Goal: Task Accomplishment & Management: Use online tool/utility

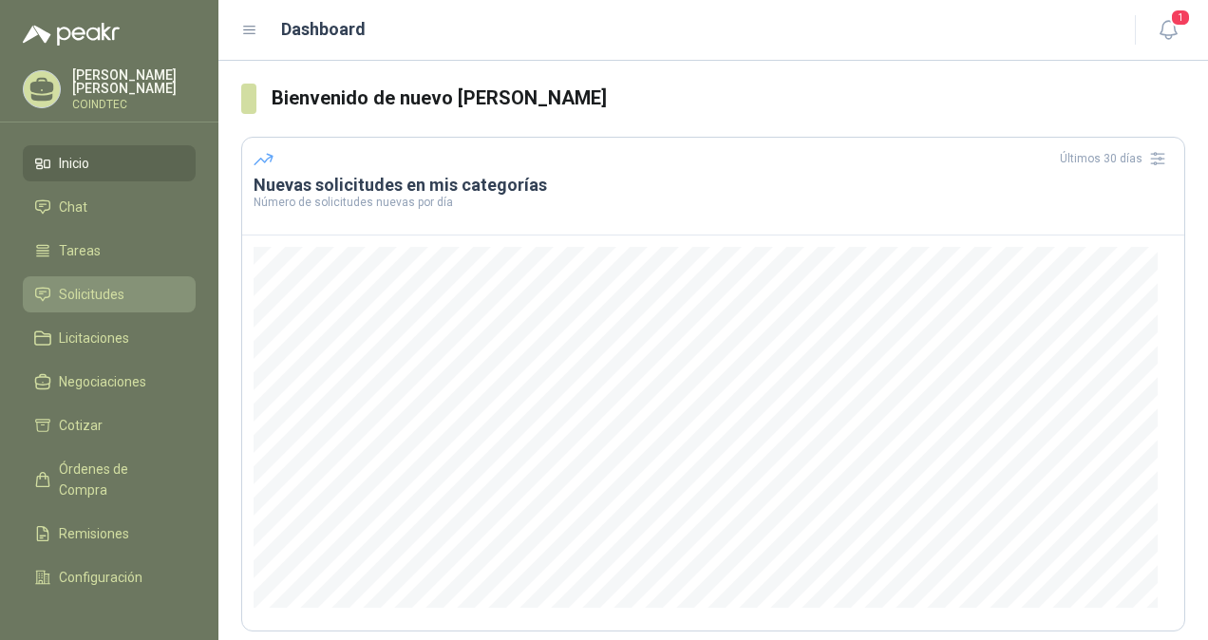
click at [107, 294] on span "Solicitudes" at bounding box center [92, 294] width 66 height 21
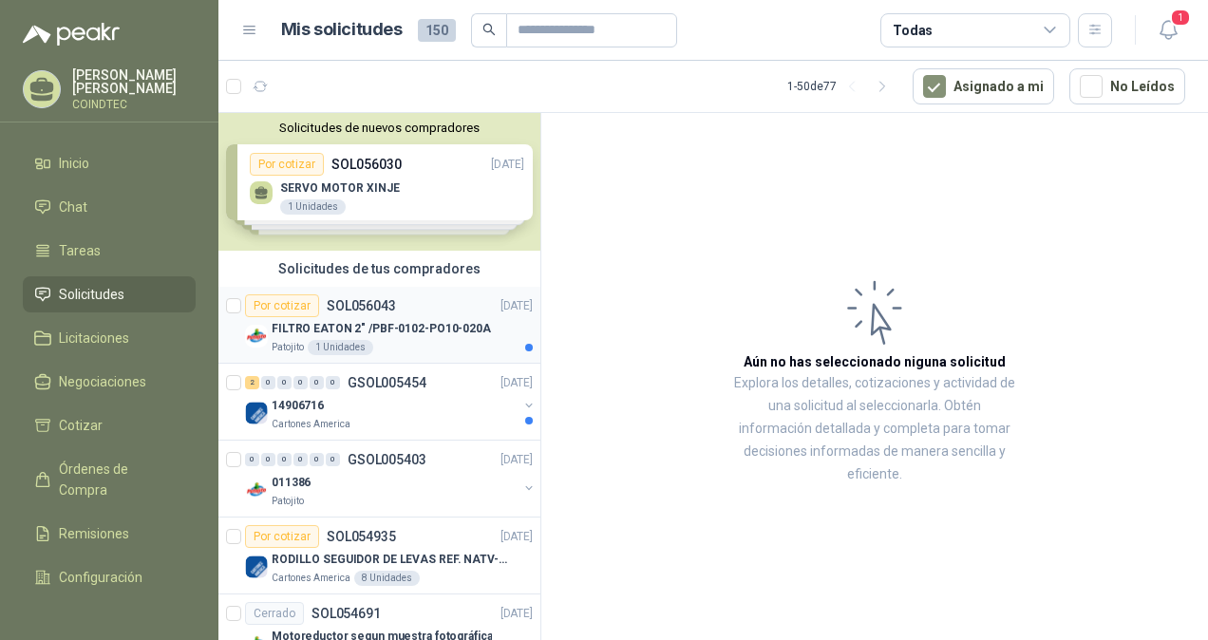
click at [406, 313] on div "Por cotizar SOL056043 [DATE]" at bounding box center [389, 305] width 288 height 23
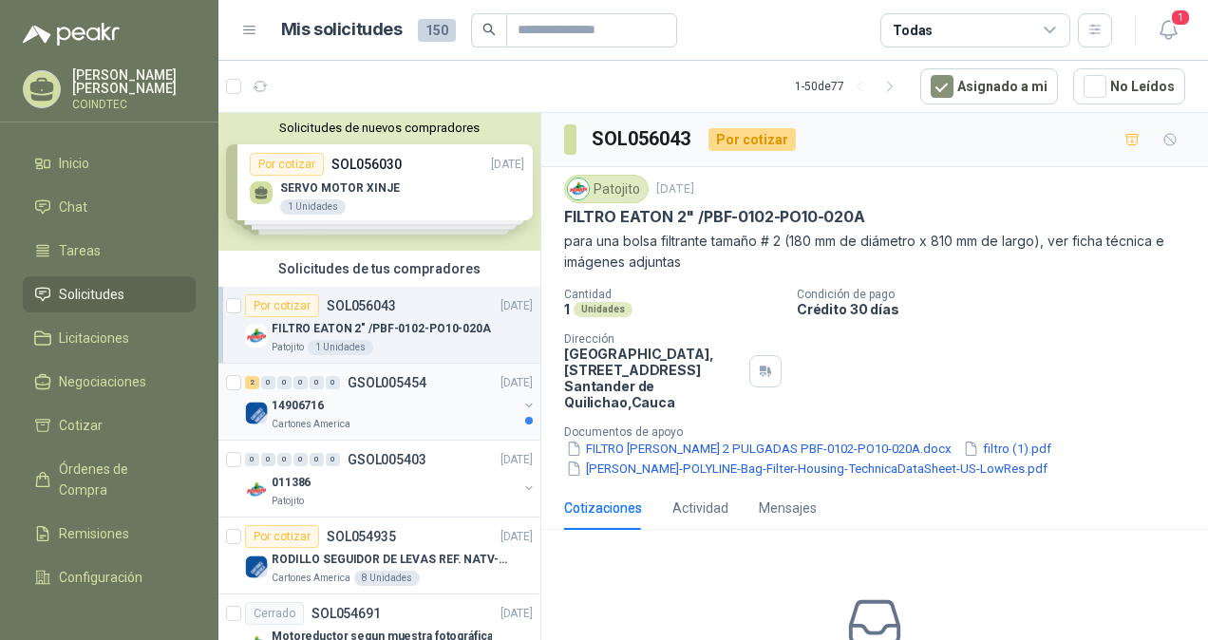
scroll to position [95, 0]
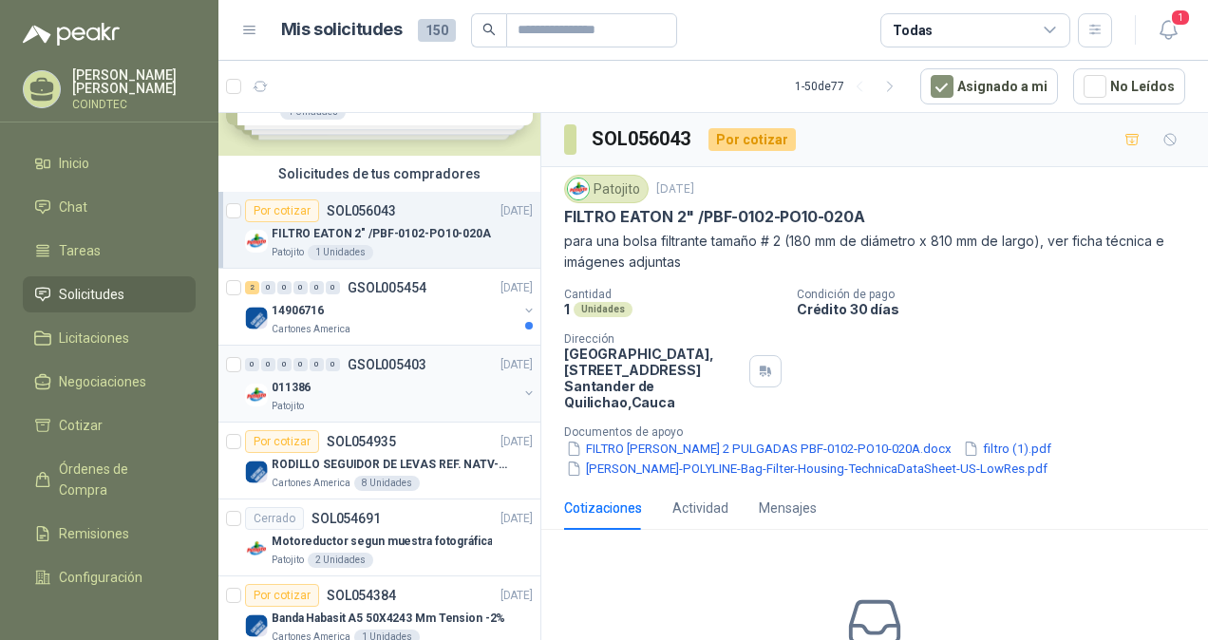
click at [429, 403] on div "Patojito" at bounding box center [395, 406] width 246 height 15
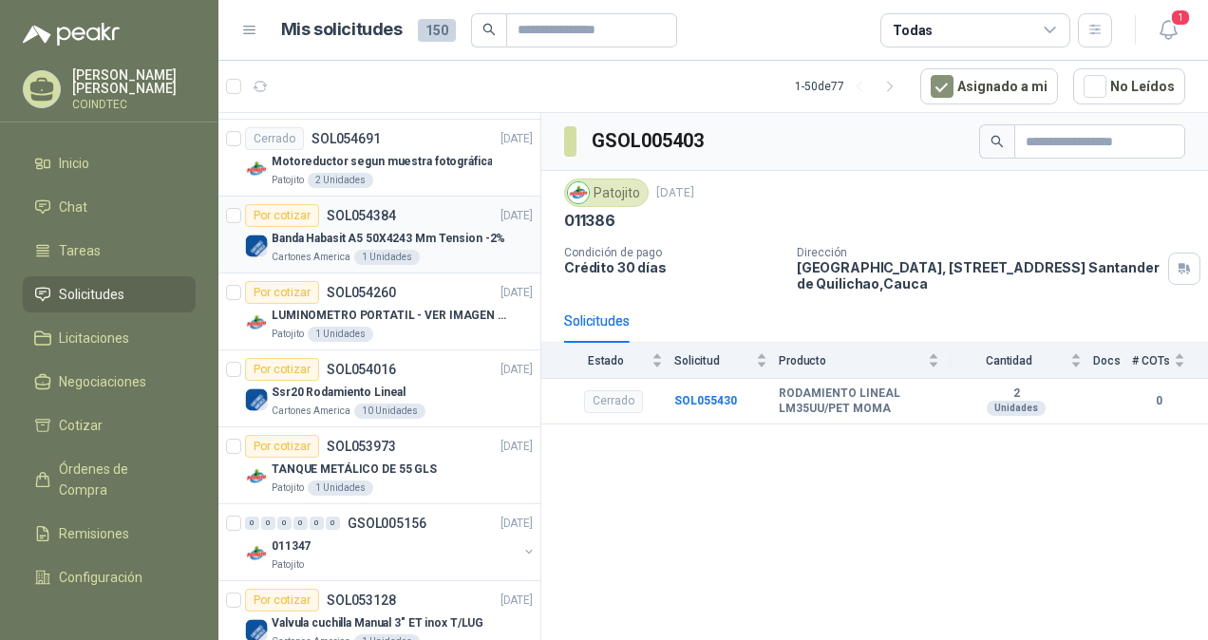
scroll to position [760, 0]
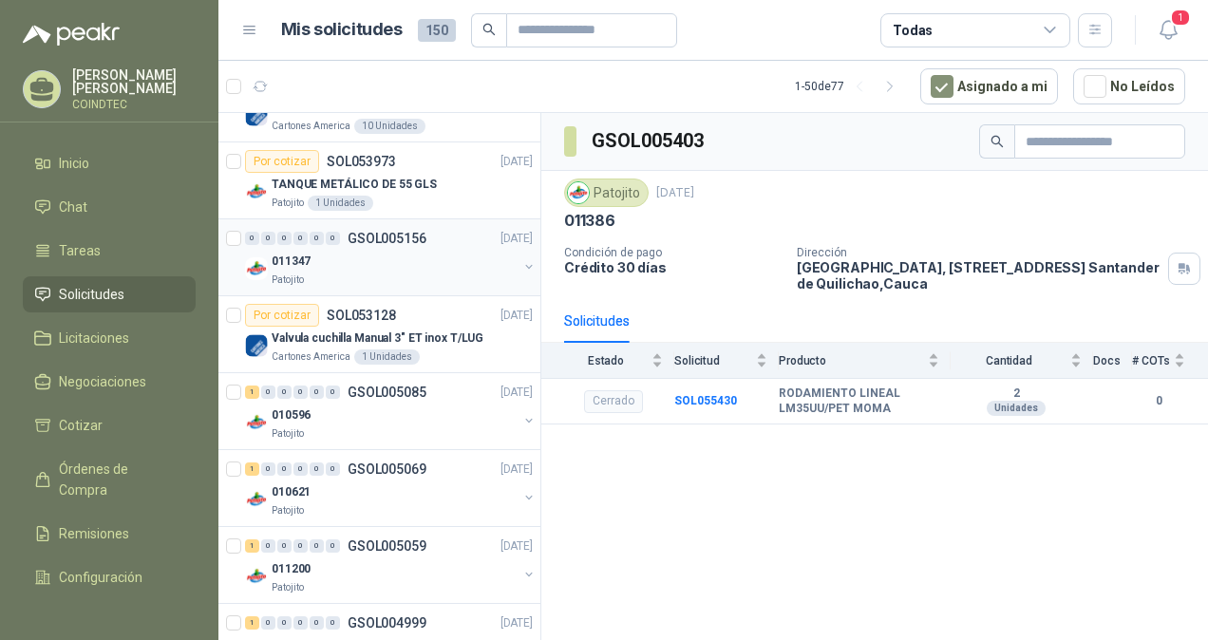
click at [393, 262] on div "011347" at bounding box center [395, 261] width 246 height 23
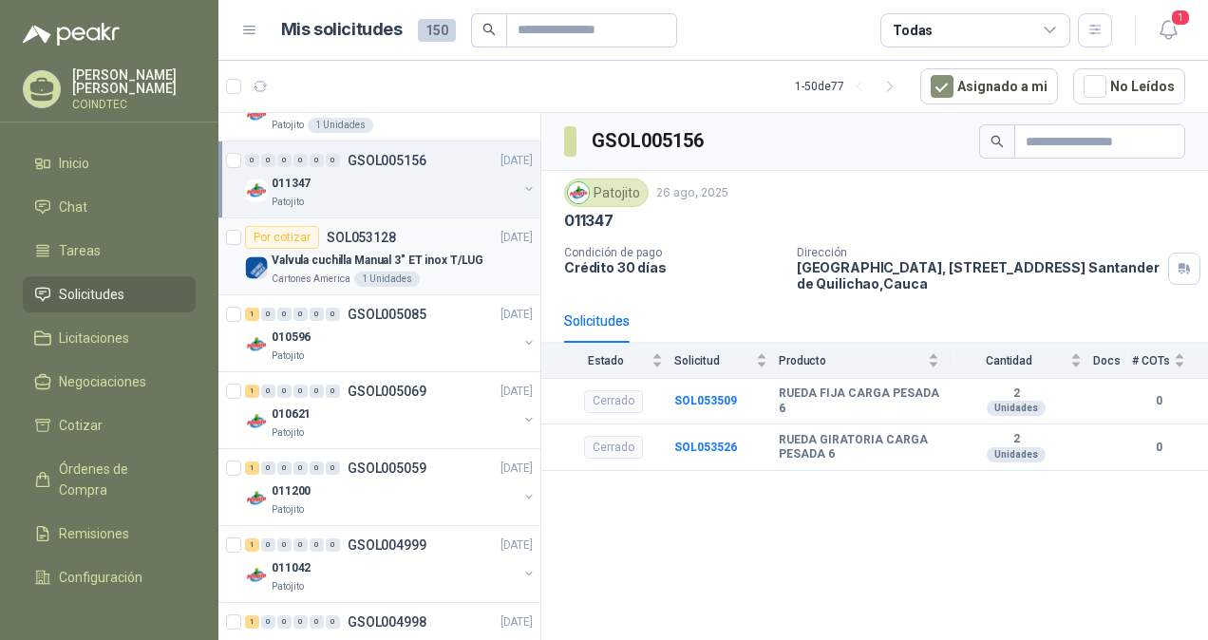
scroll to position [855, 0]
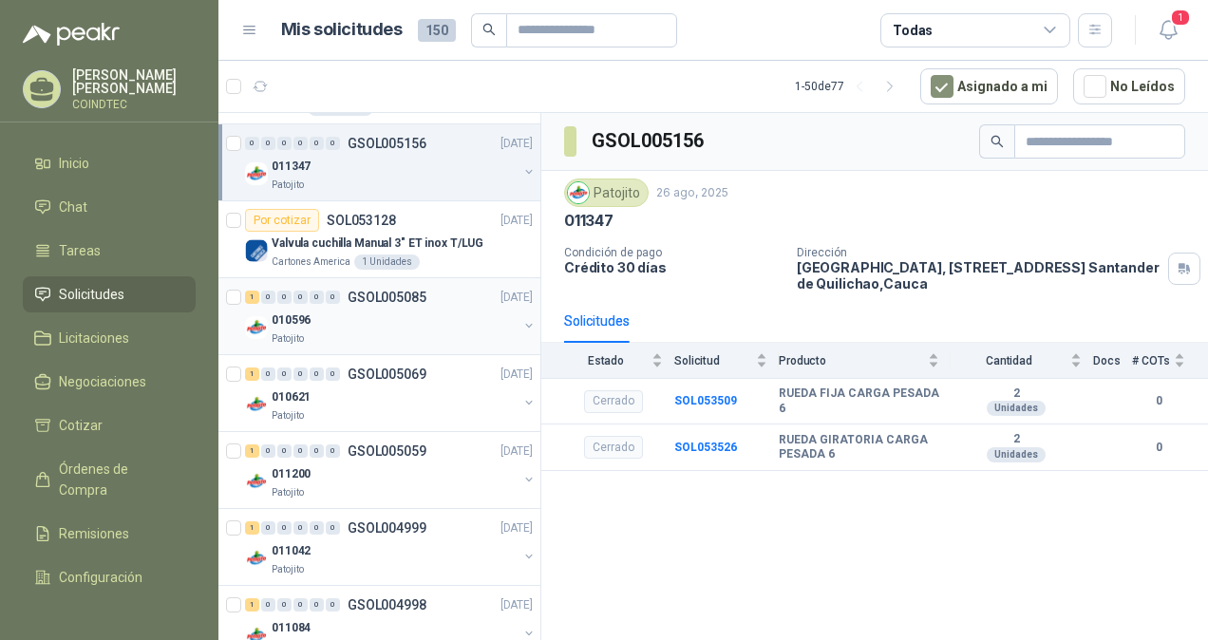
click at [382, 325] on div "010596" at bounding box center [395, 320] width 246 height 23
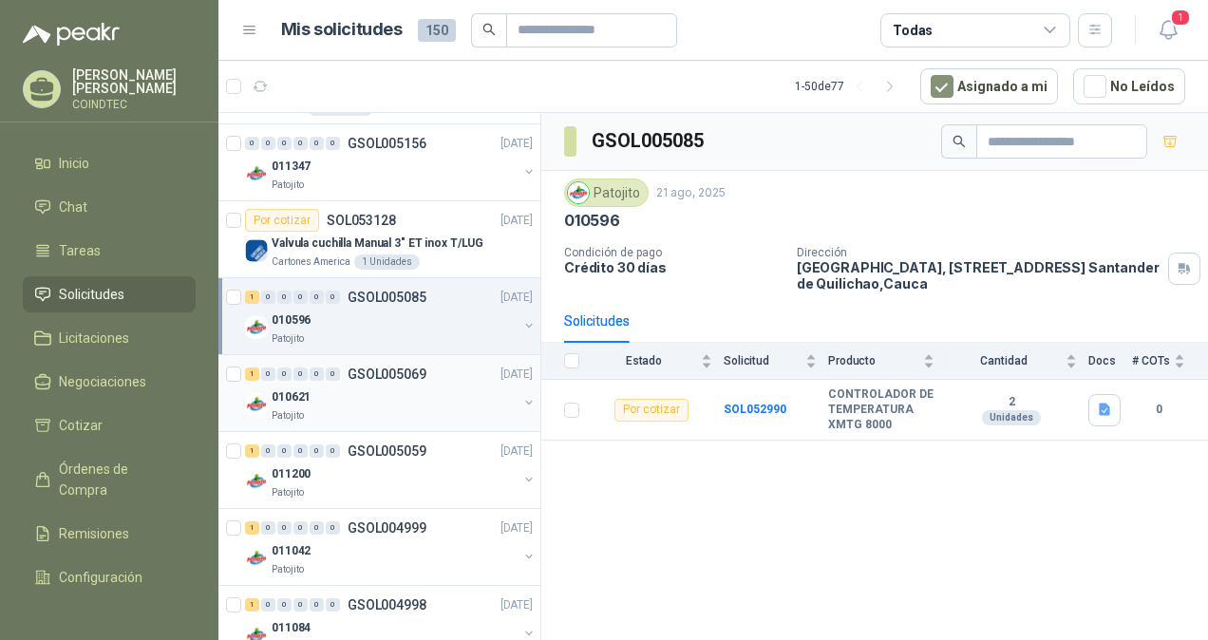
scroll to position [950, 0]
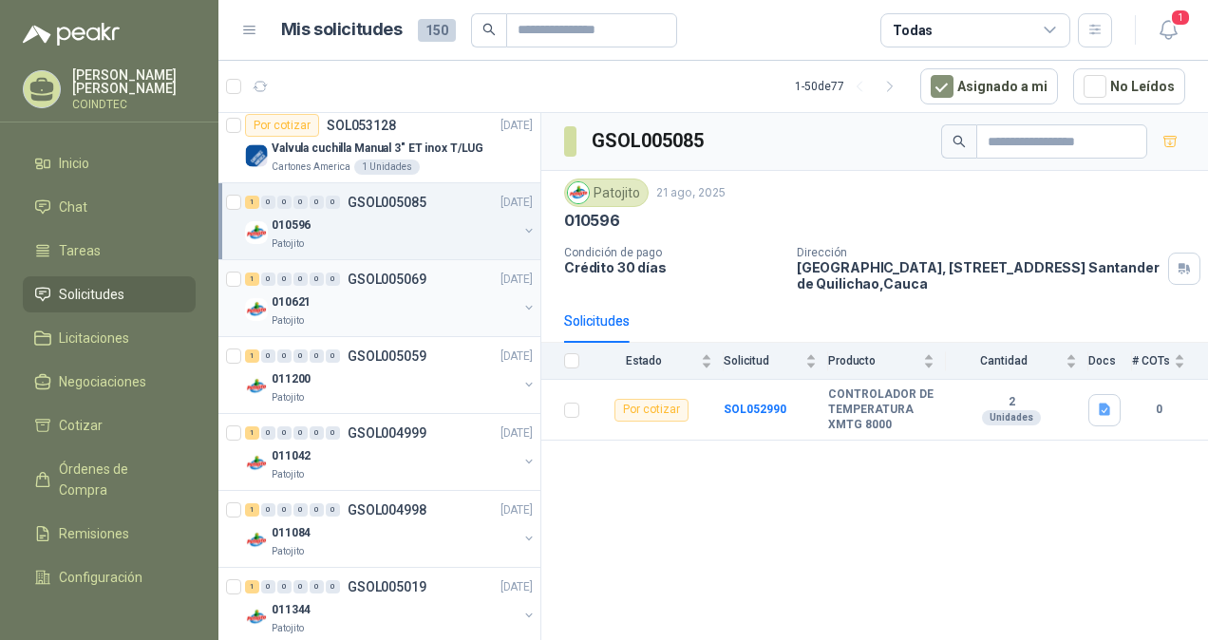
click at [403, 313] on div "Patojito" at bounding box center [395, 320] width 246 height 15
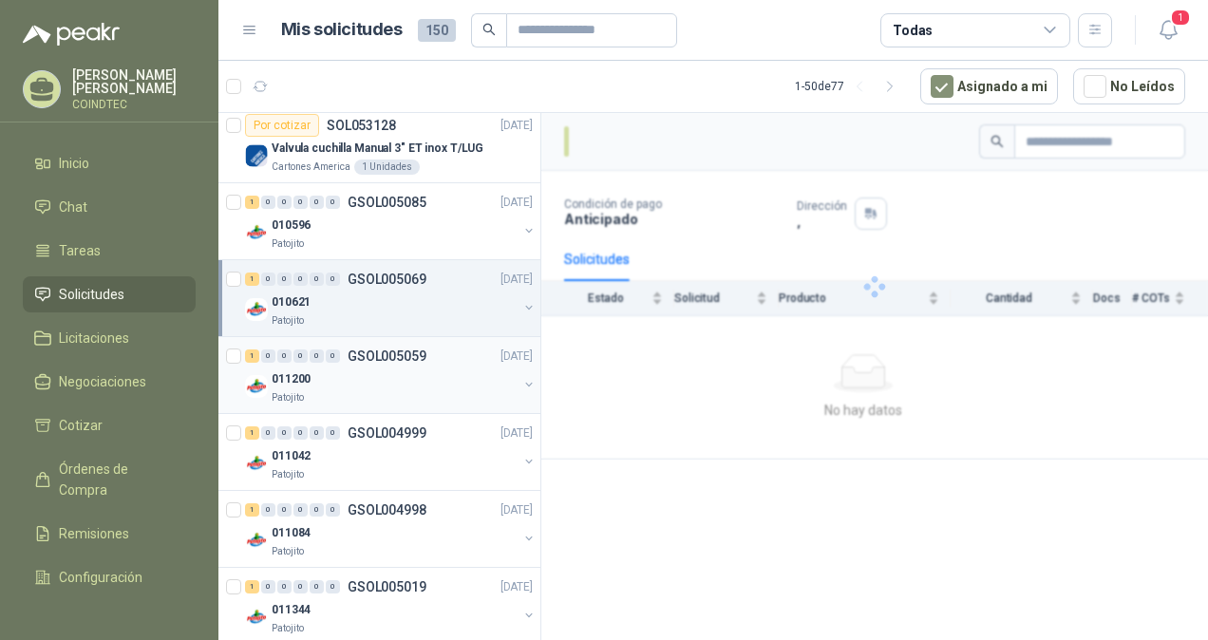
click at [401, 373] on div "011200" at bounding box center [395, 379] width 246 height 23
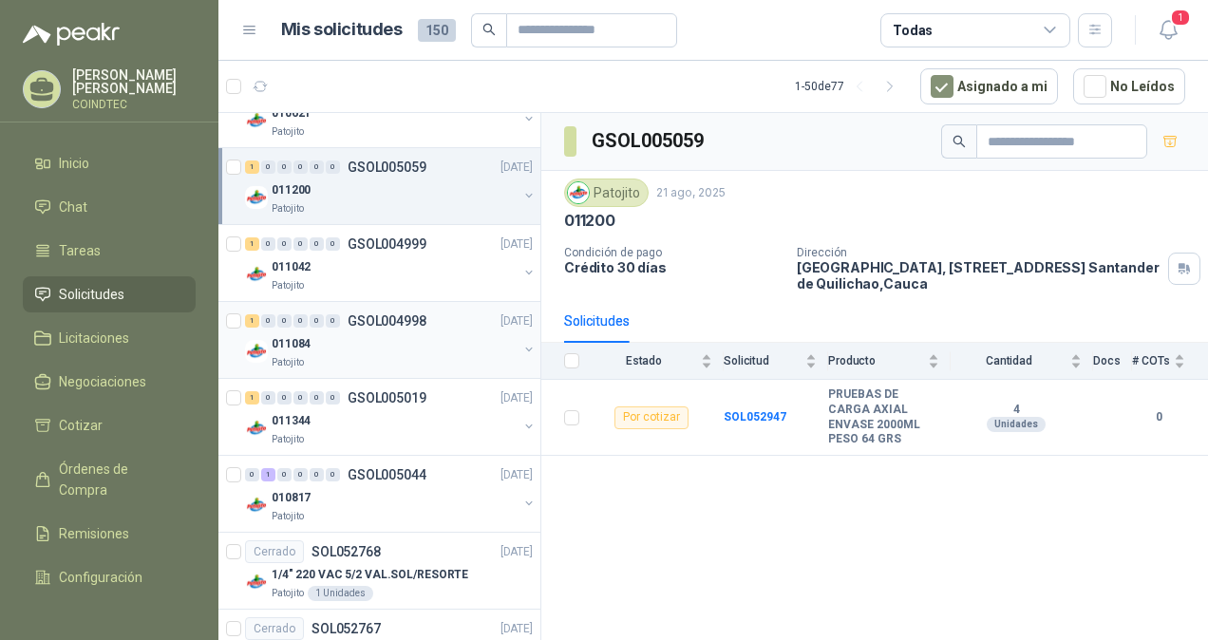
scroll to position [1140, 0]
click at [389, 283] on div "Patojito" at bounding box center [395, 284] width 246 height 15
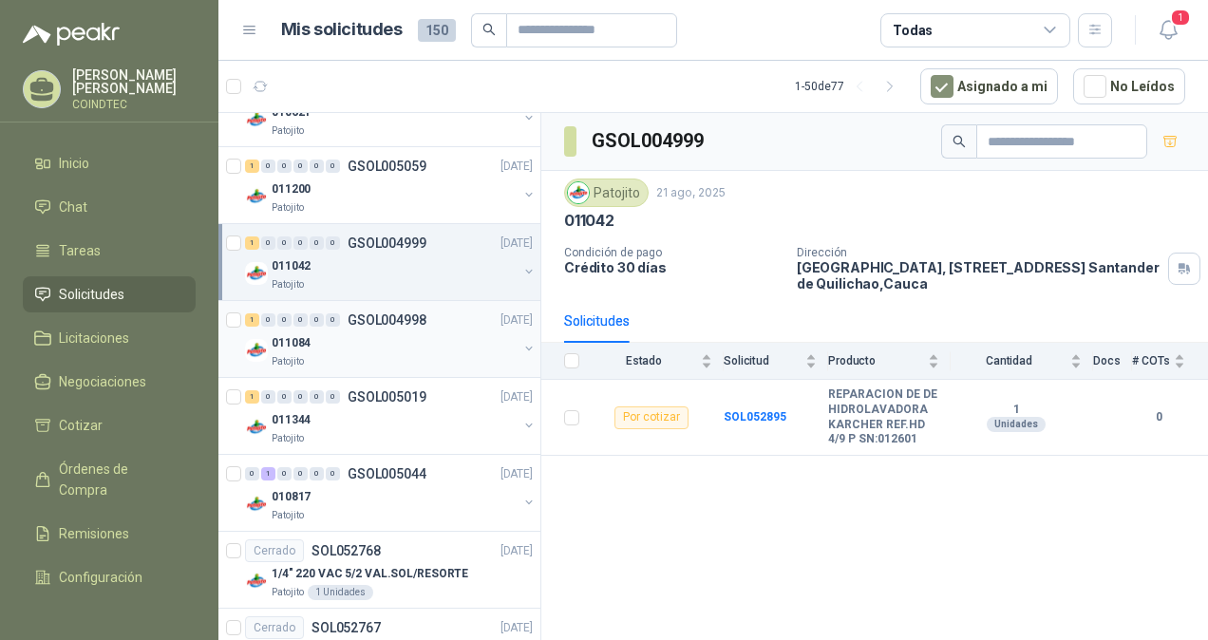
click at [389, 338] on div "011084" at bounding box center [395, 343] width 246 height 23
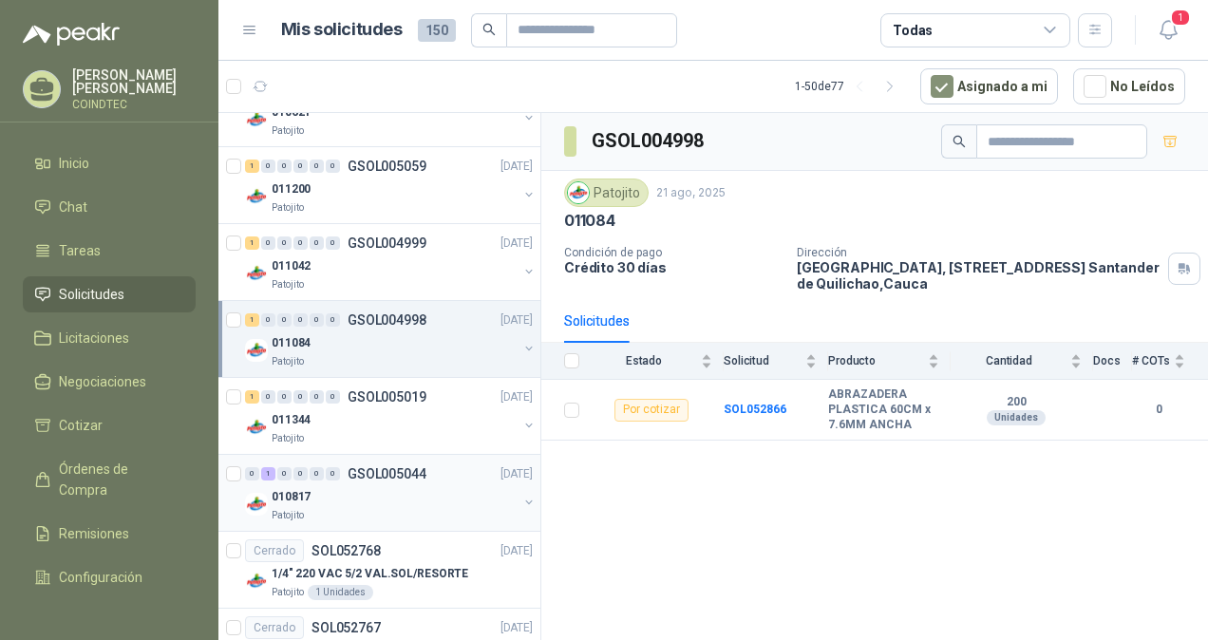
click at [395, 492] on div "010817" at bounding box center [395, 496] width 246 height 23
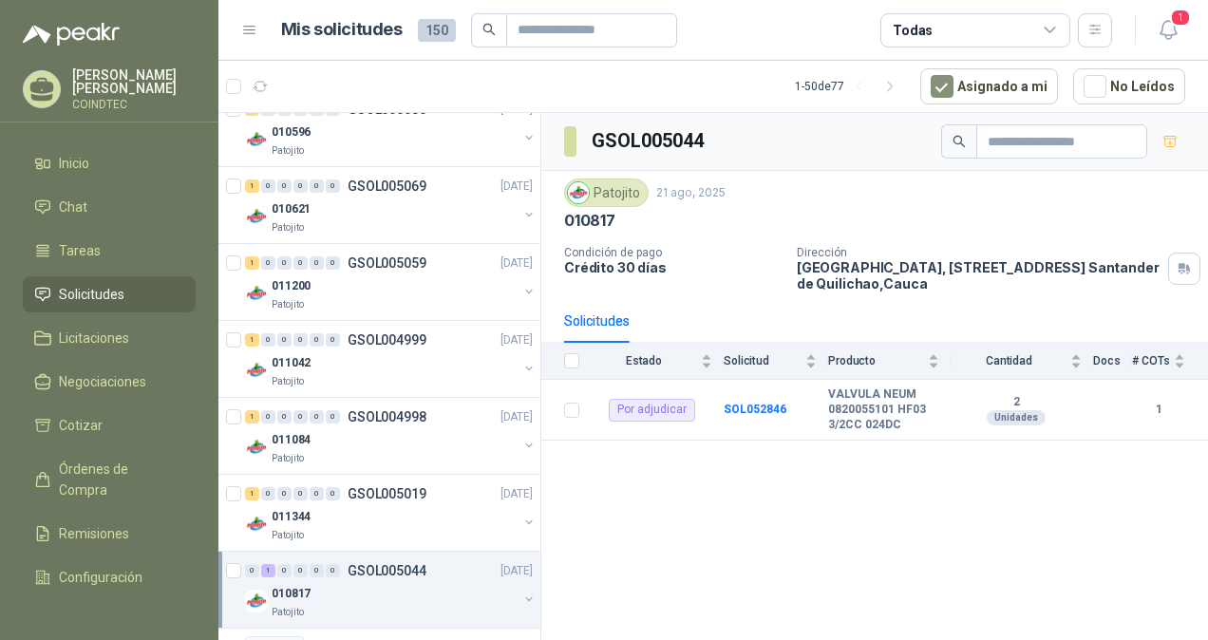
scroll to position [950, 0]
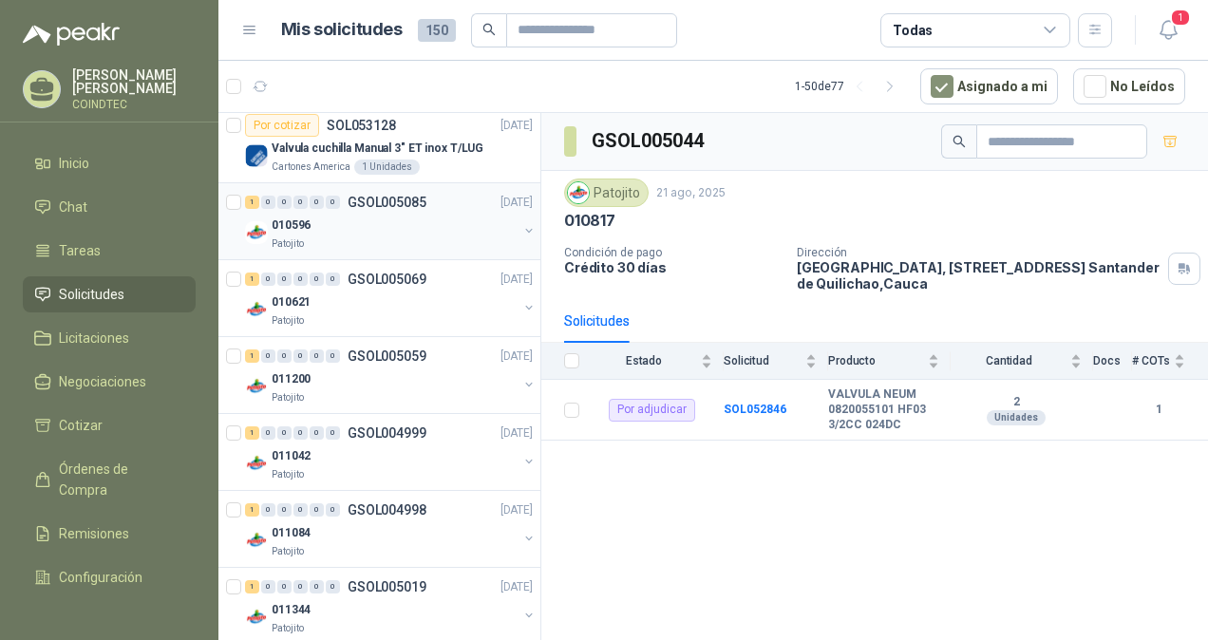
click at [358, 228] on div "010596" at bounding box center [395, 225] width 246 height 23
click at [1100, 404] on icon "button" at bounding box center [1104, 410] width 11 height 12
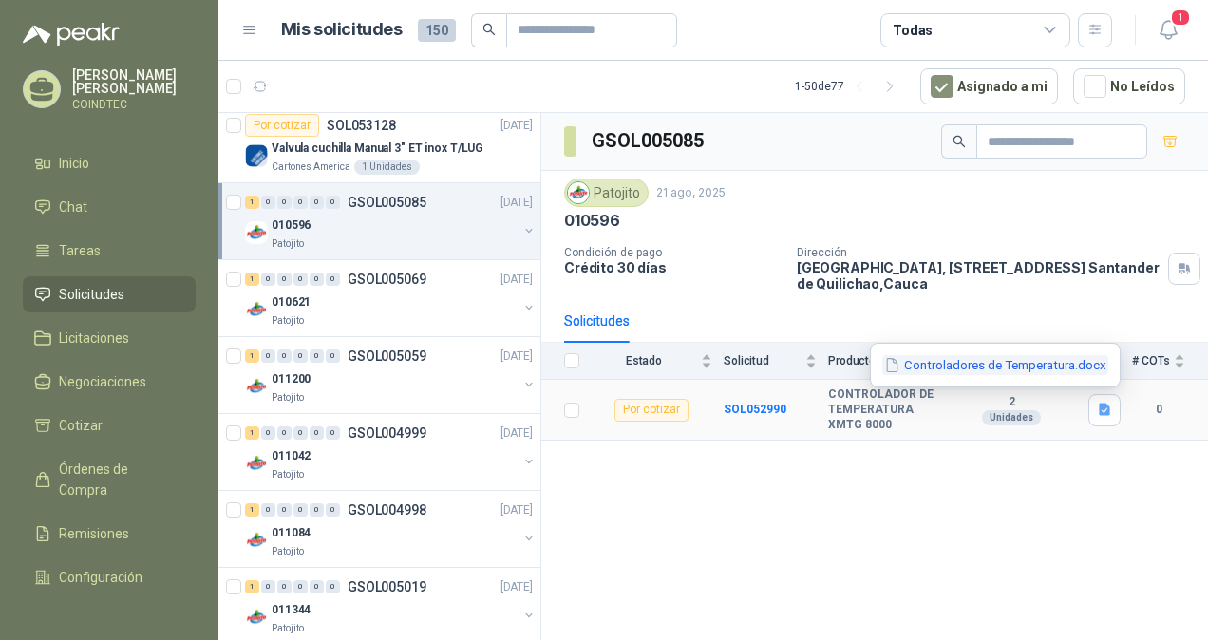
click at [1038, 367] on button "Controladores de Temperatura.docx" at bounding box center [996, 365] width 226 height 20
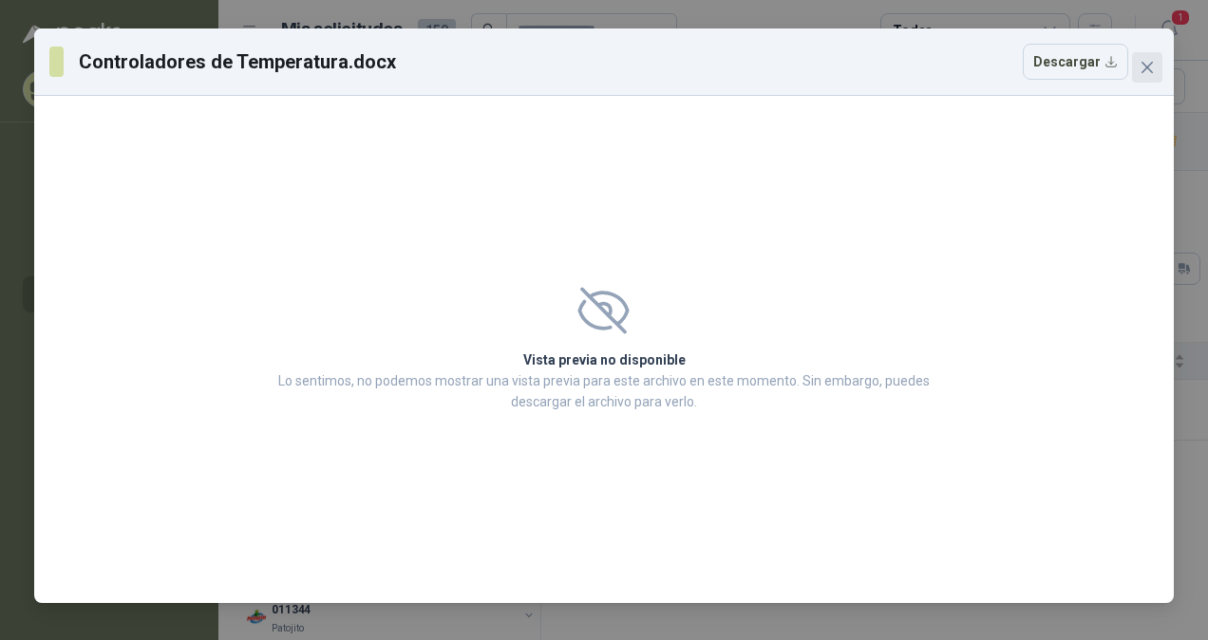
click at [1145, 66] on icon "close" at bounding box center [1147, 67] width 15 height 15
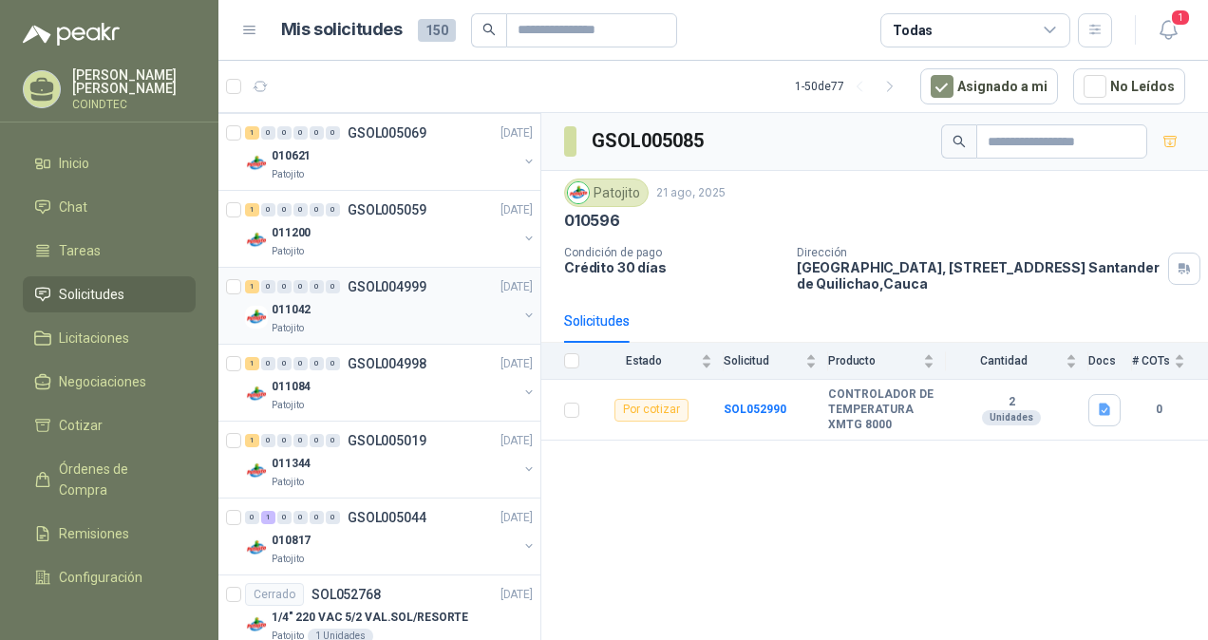
scroll to position [1140, 0]
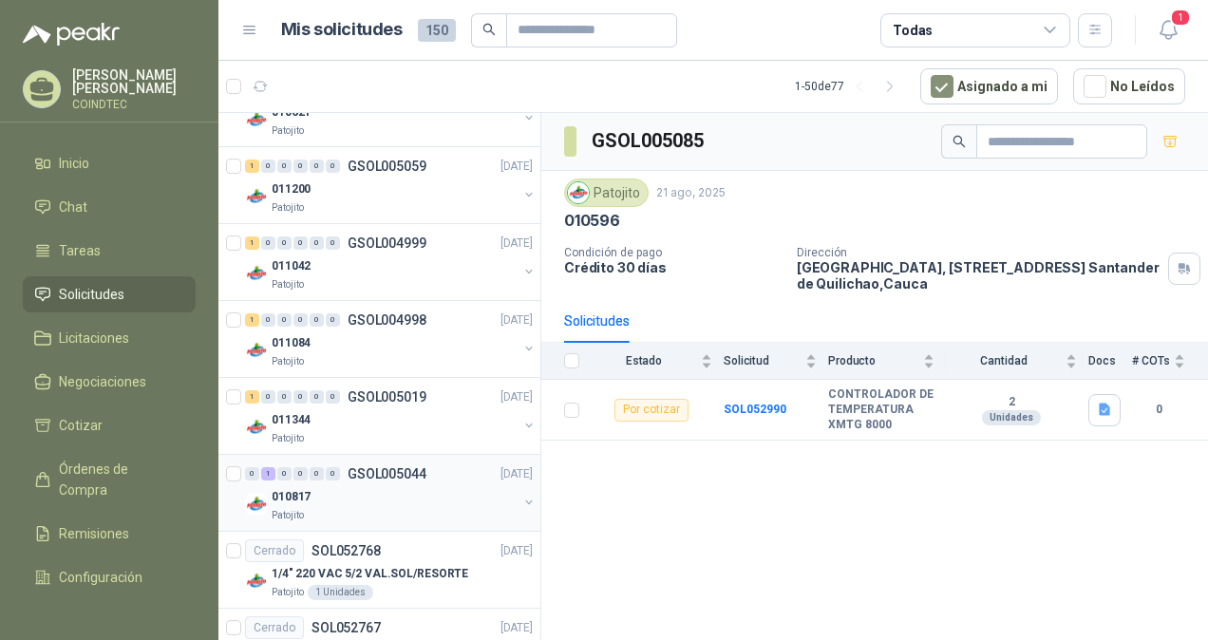
click at [364, 474] on p "GSOL005044" at bounding box center [387, 473] width 79 height 13
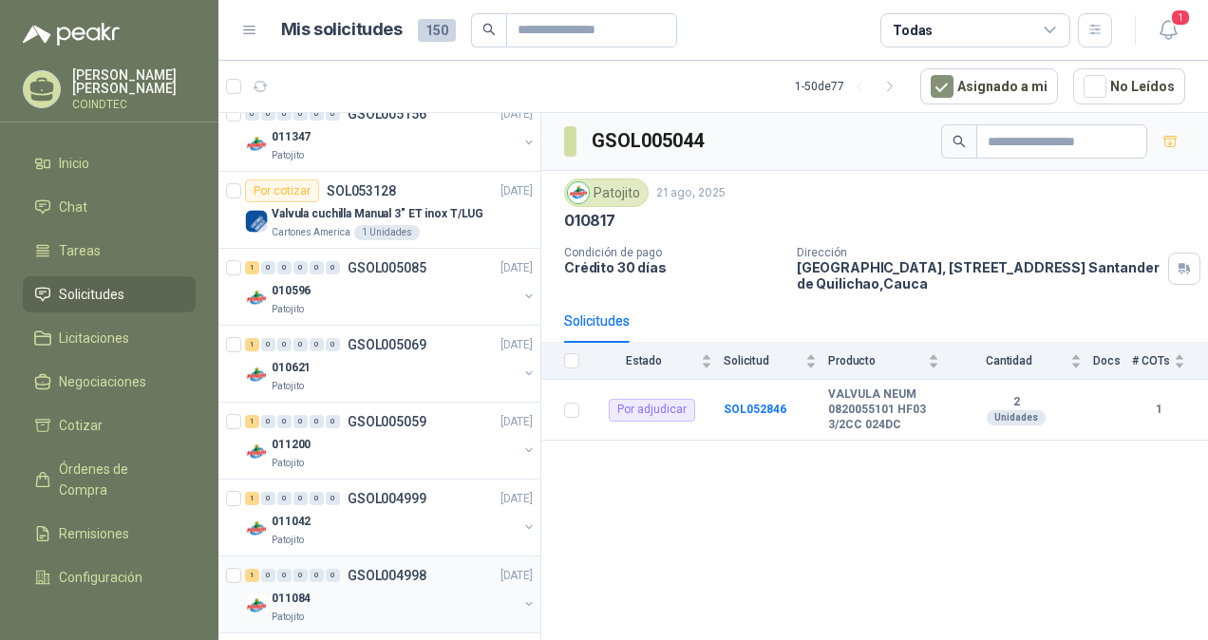
scroll to position [855, 0]
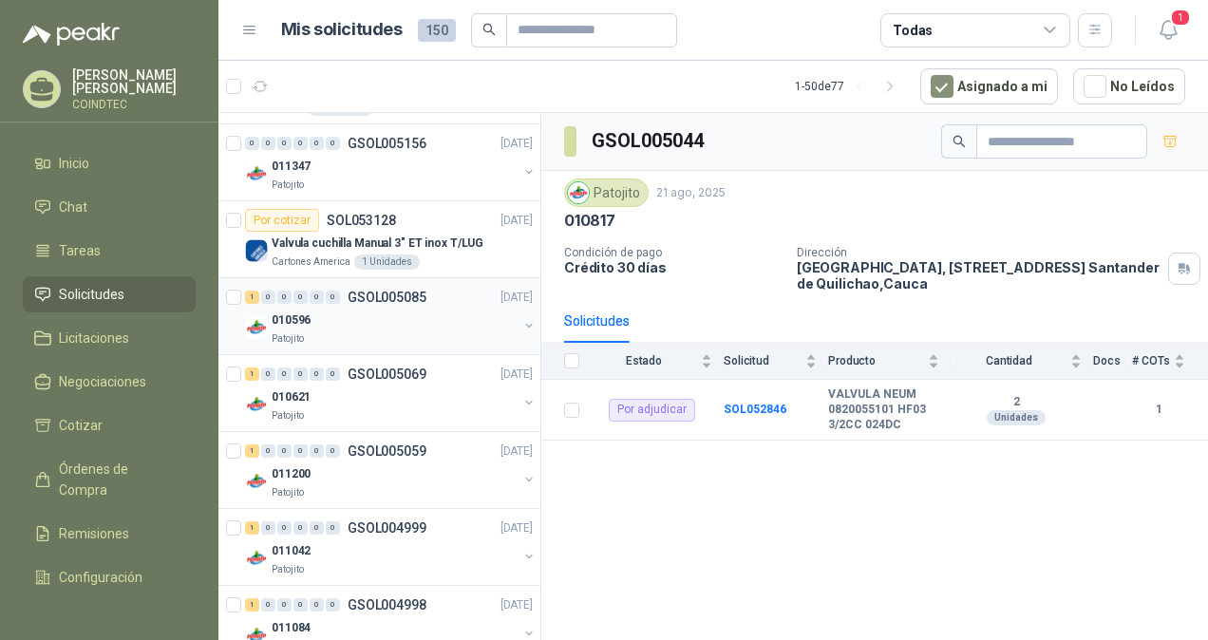
click at [370, 314] on div "010596" at bounding box center [395, 320] width 246 height 23
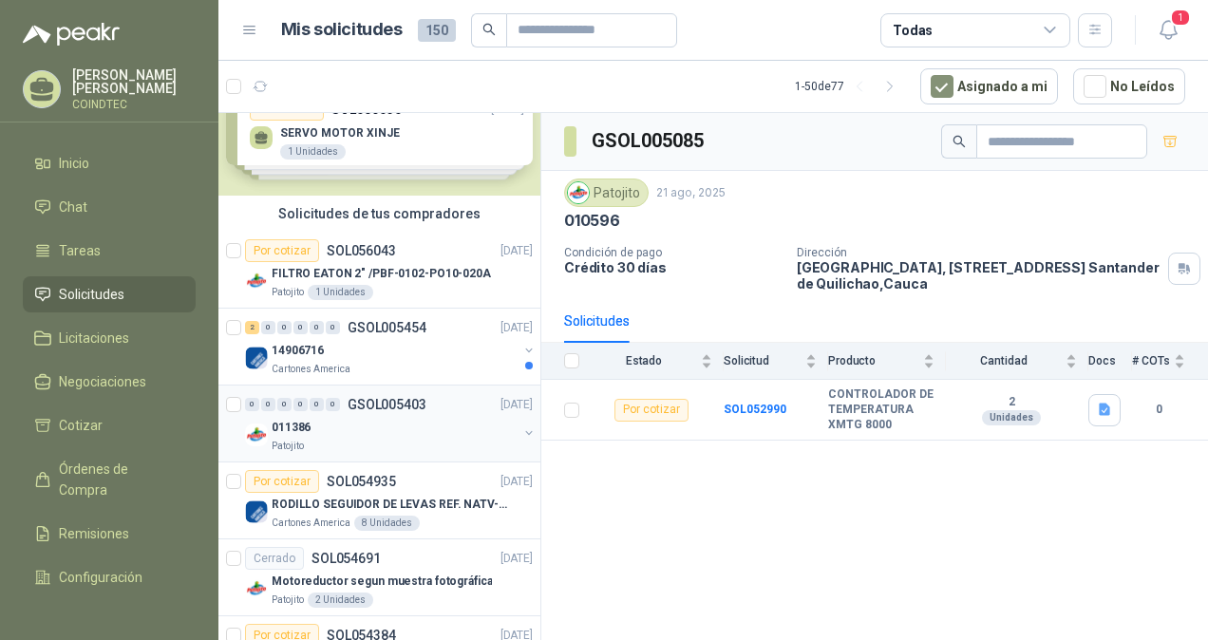
scroll to position [95, 0]
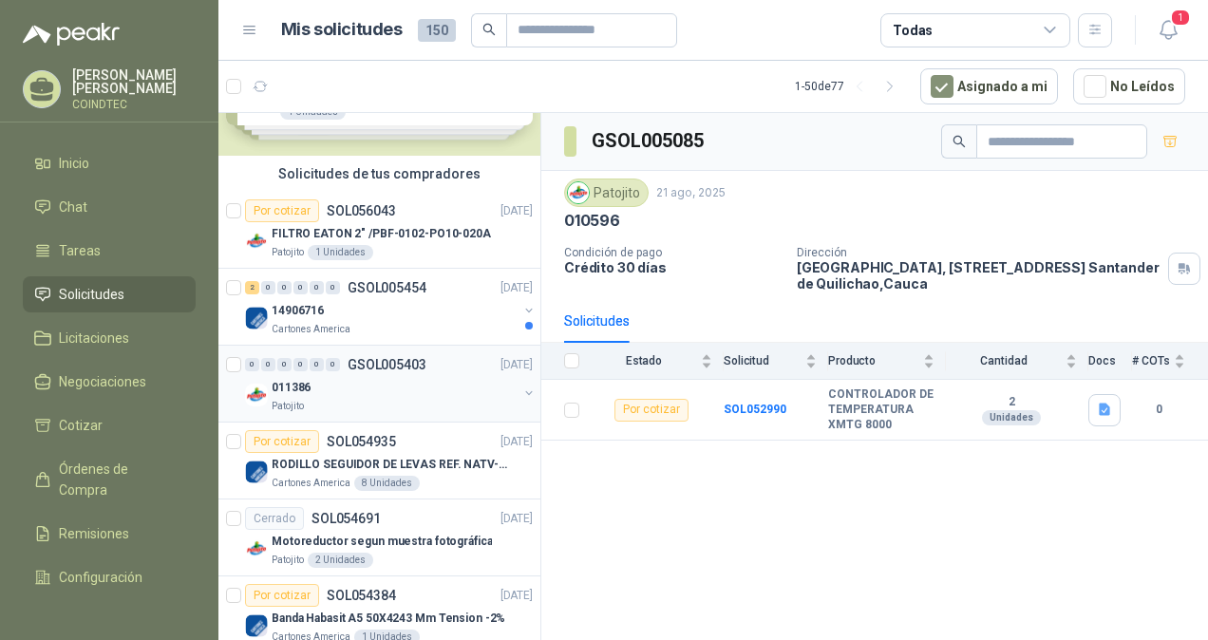
click at [401, 401] on div "Patojito" at bounding box center [395, 406] width 246 height 15
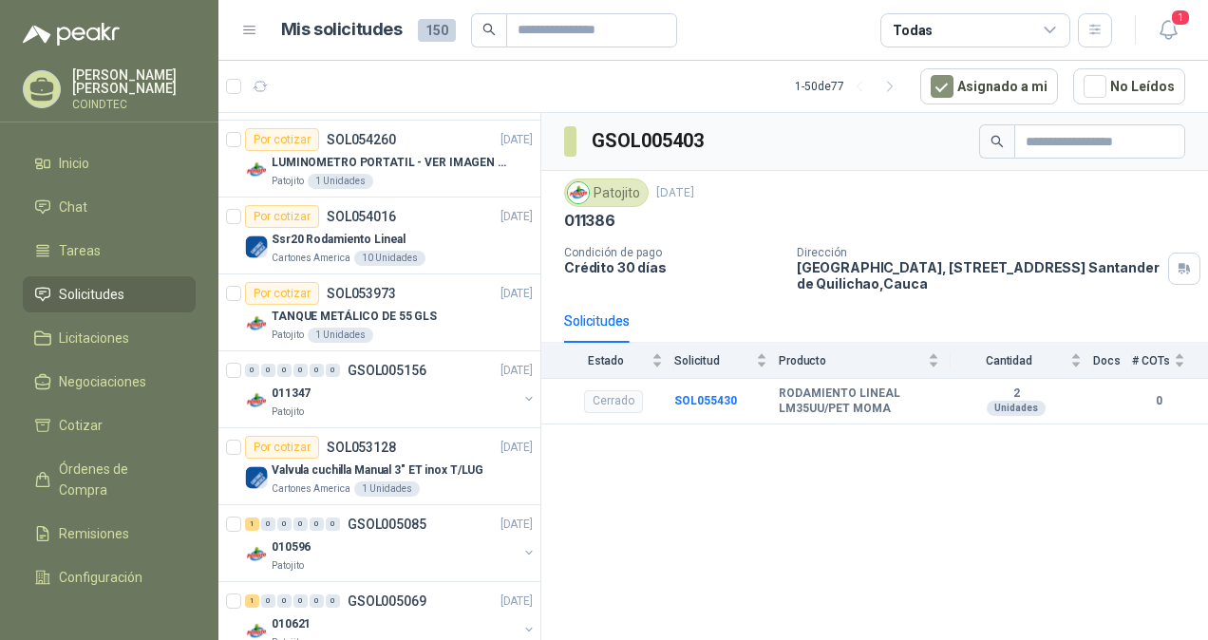
scroll to position [665, 0]
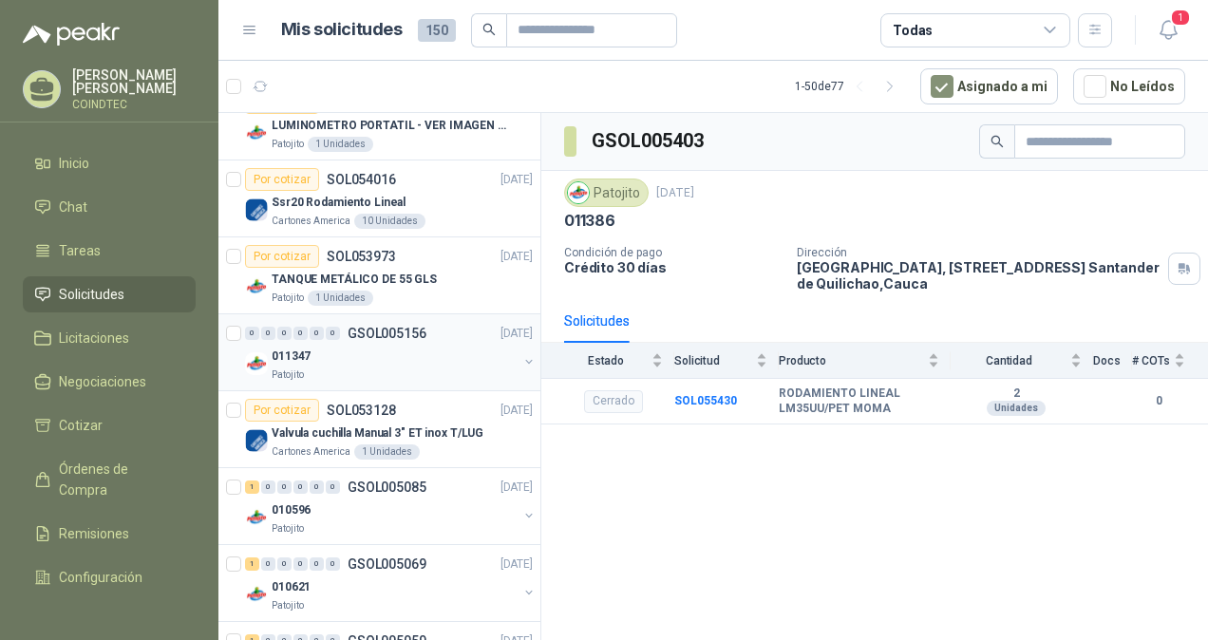
click at [399, 368] on div "Patojito" at bounding box center [395, 375] width 246 height 15
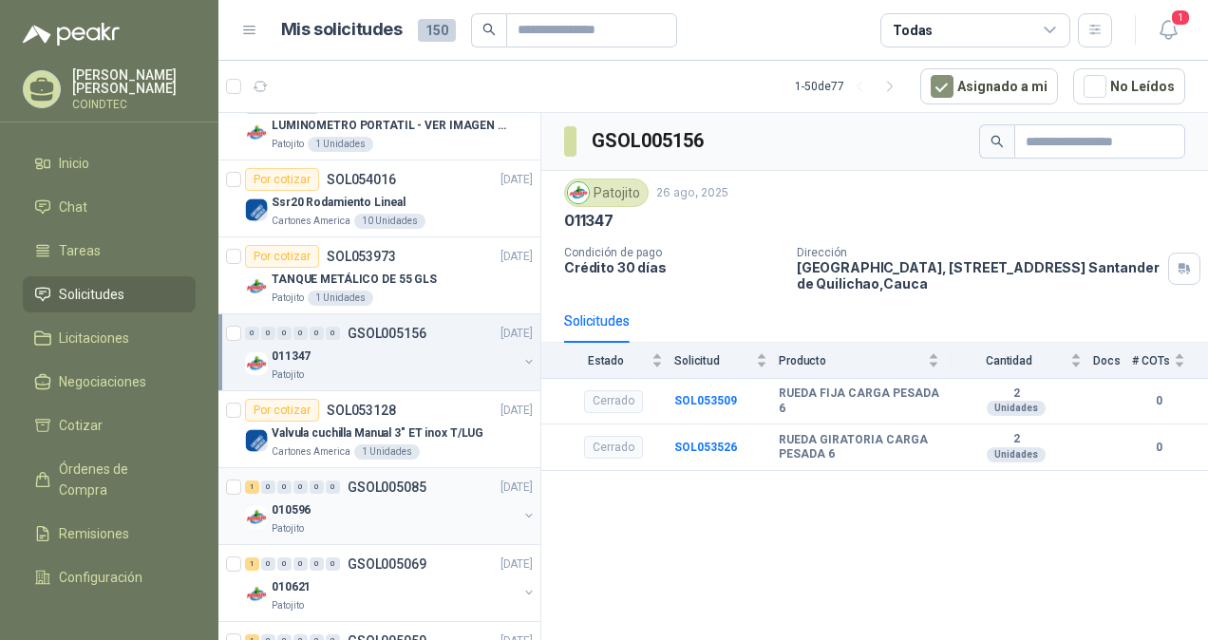
click at [400, 509] on div "010596" at bounding box center [395, 510] width 246 height 23
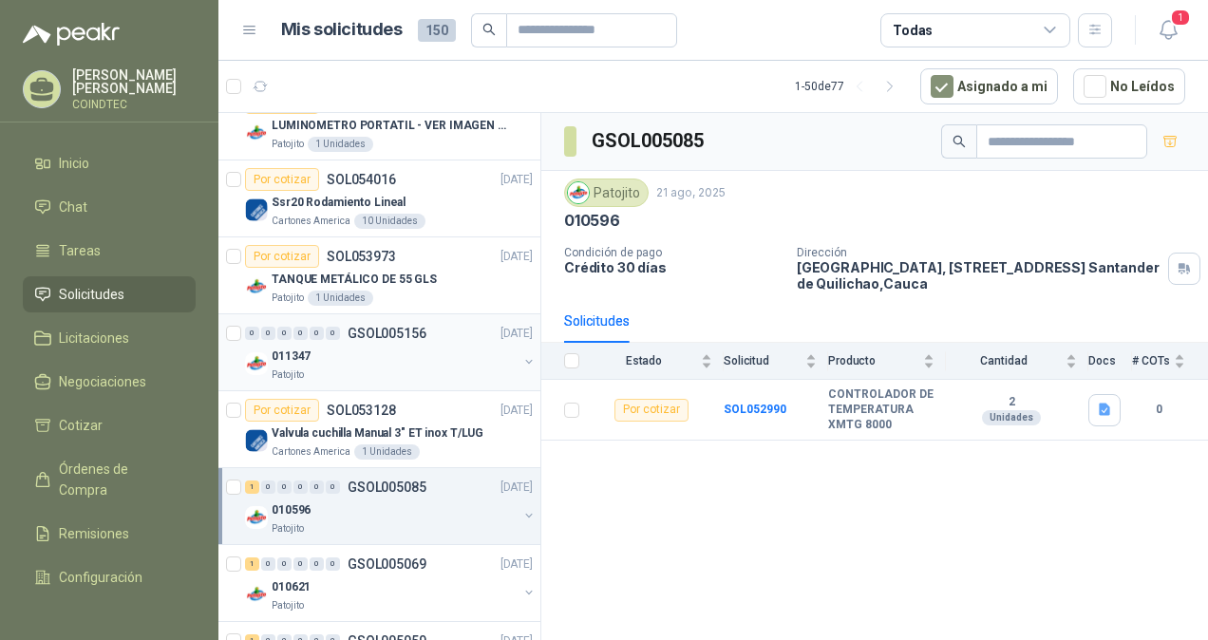
click at [367, 348] on div "011347" at bounding box center [395, 356] width 246 height 23
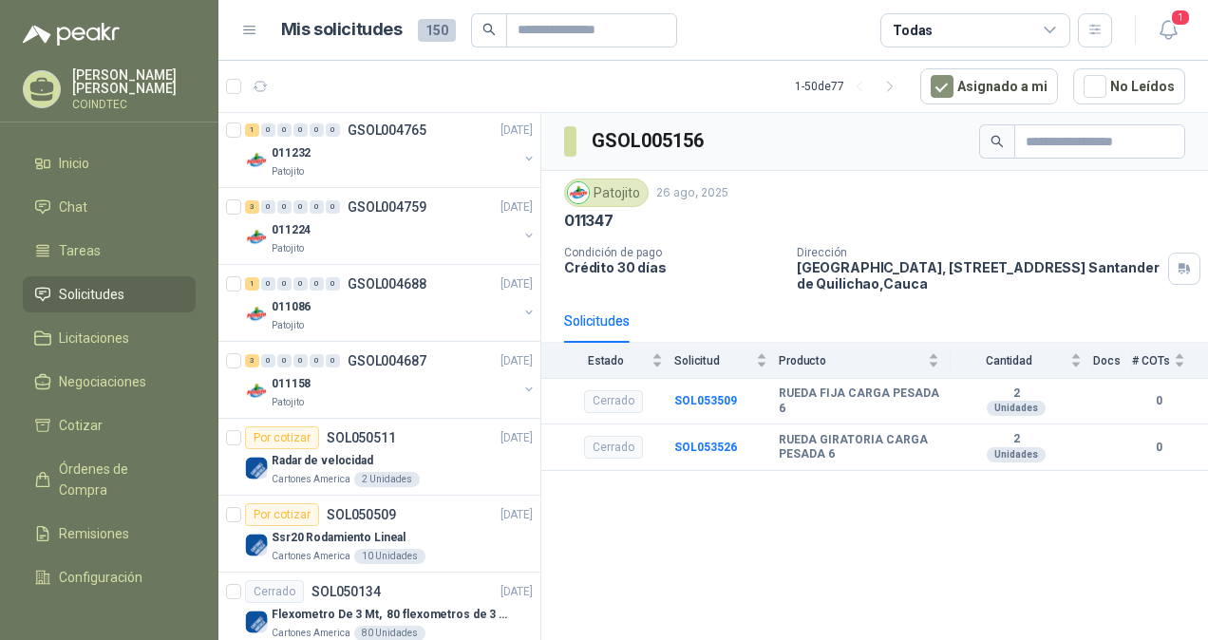
scroll to position [2565, 0]
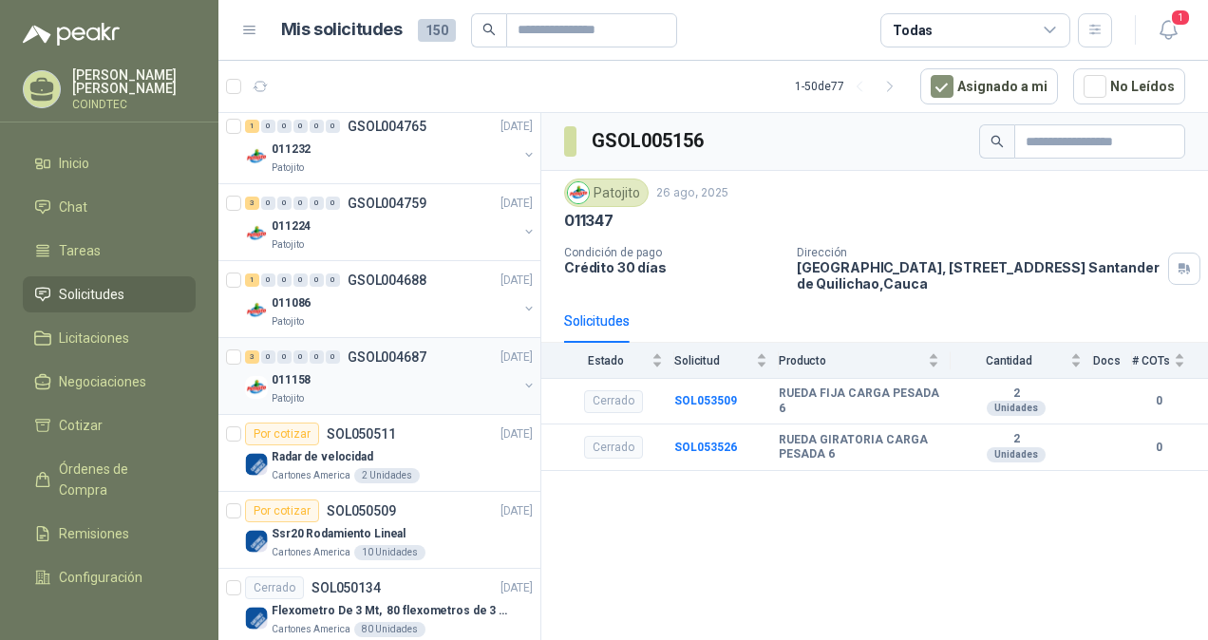
click at [360, 391] on div "Patojito" at bounding box center [395, 398] width 246 height 15
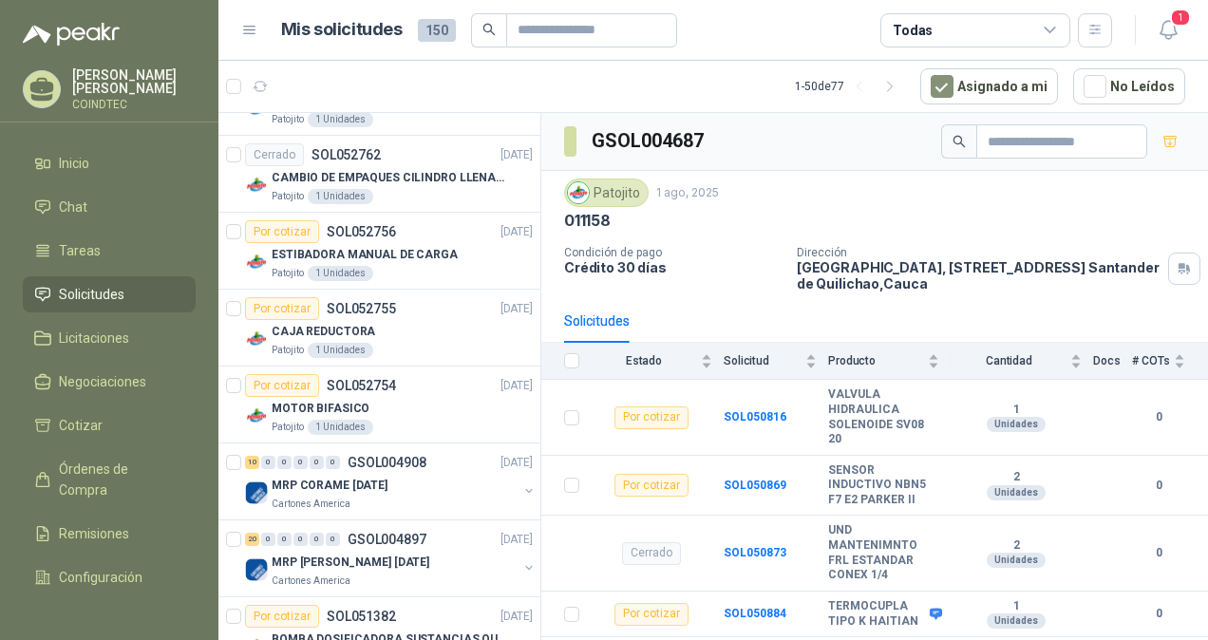
scroll to position [1995, 0]
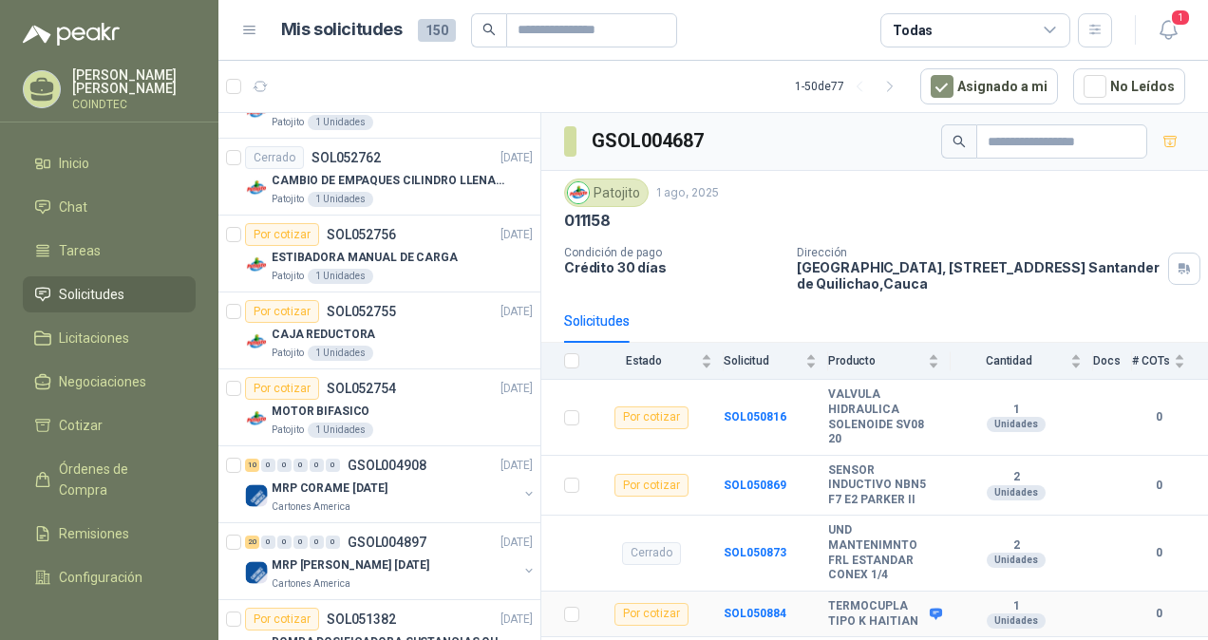
click at [940, 609] on icon at bounding box center [936, 614] width 12 height 11
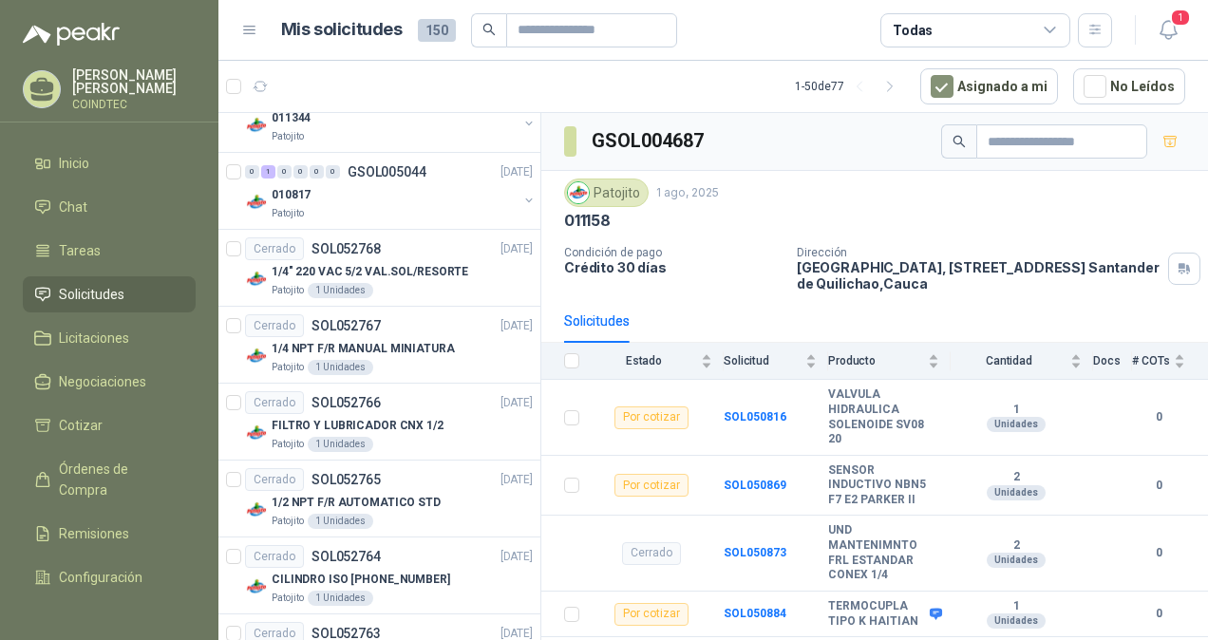
scroll to position [1425, 0]
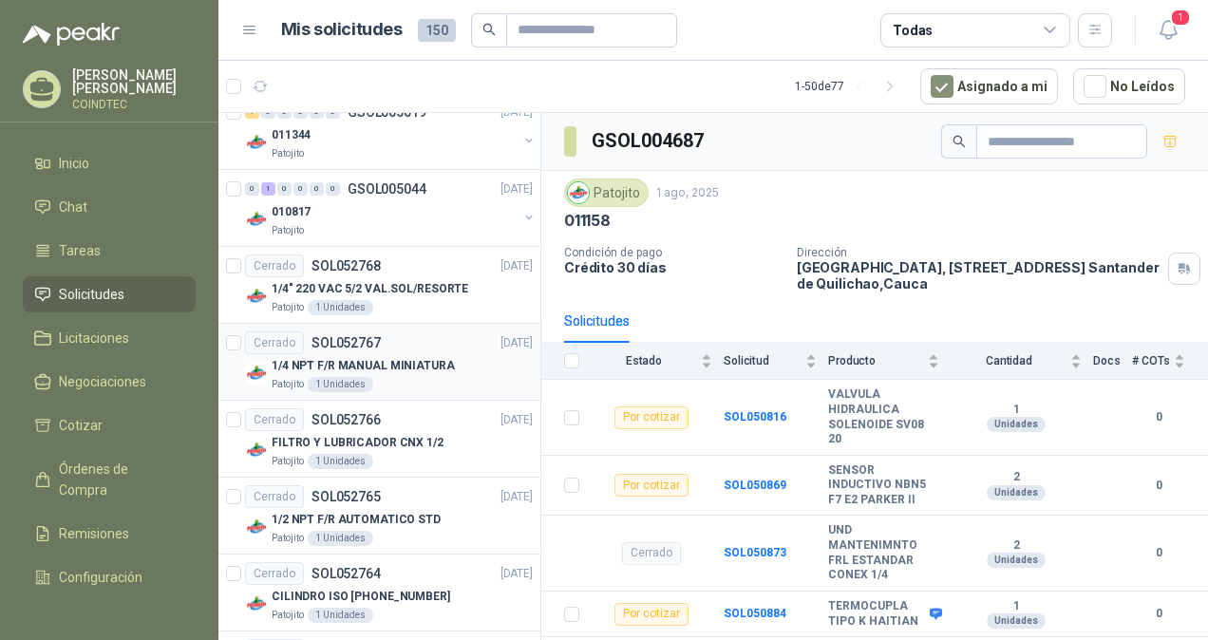
click at [428, 363] on p "1/4 NPT F/R MANUAL MINIATURA" at bounding box center [363, 366] width 183 height 18
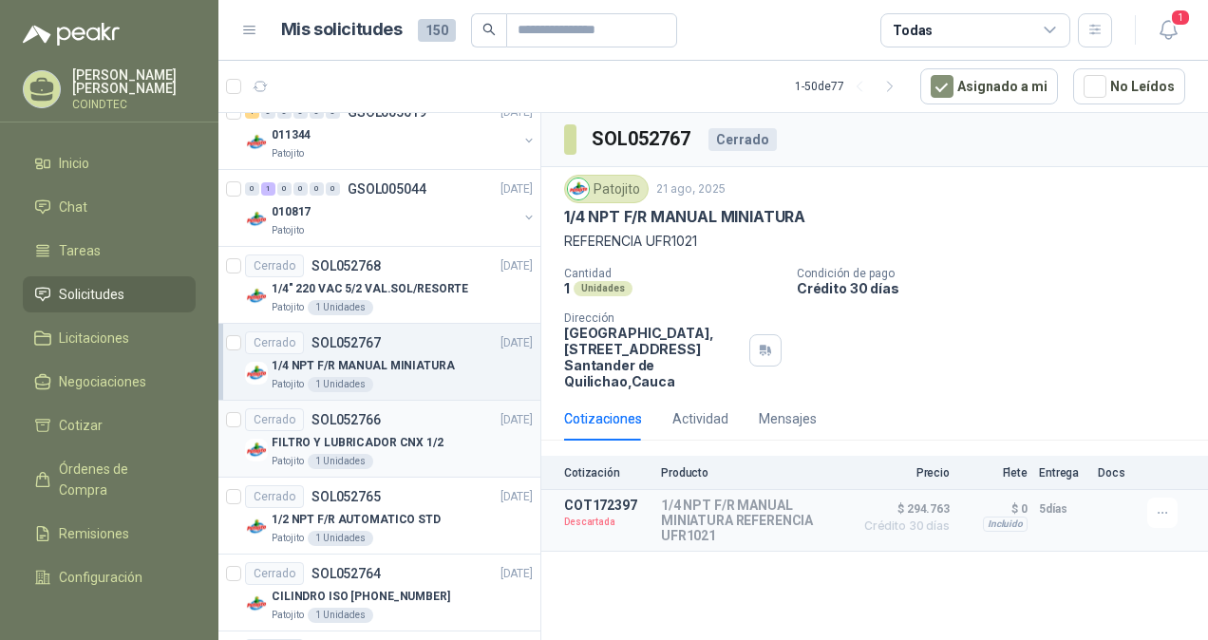
click at [427, 434] on p "FILTRO Y LUBRICADOR CNX 1/2" at bounding box center [358, 443] width 172 height 18
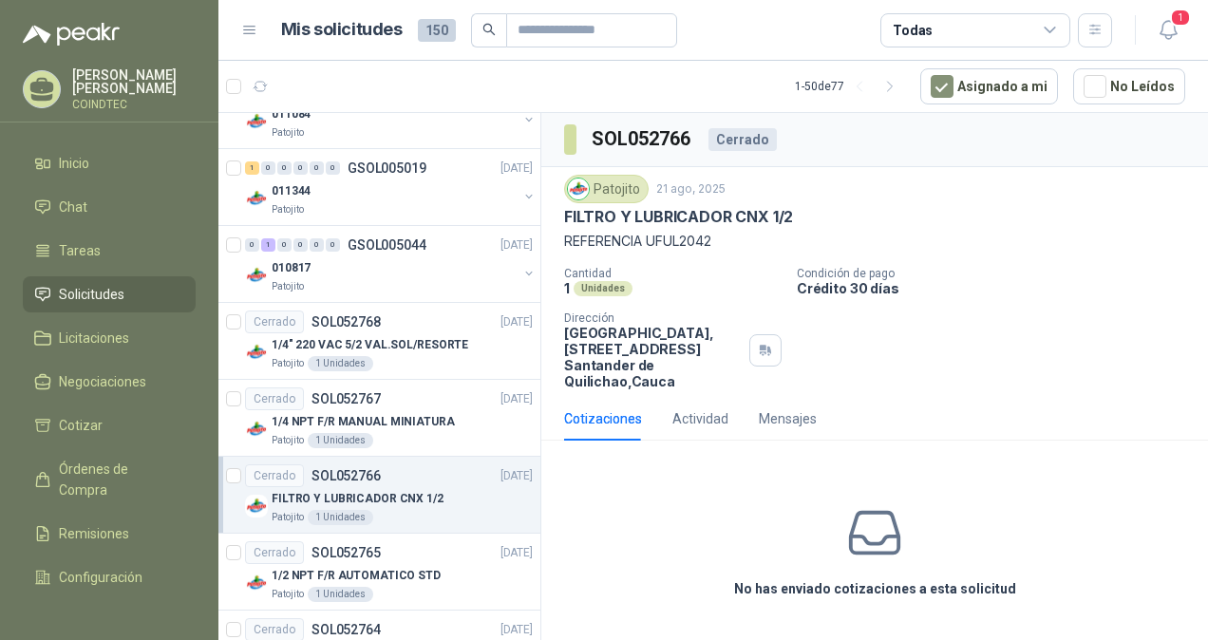
scroll to position [1330, 0]
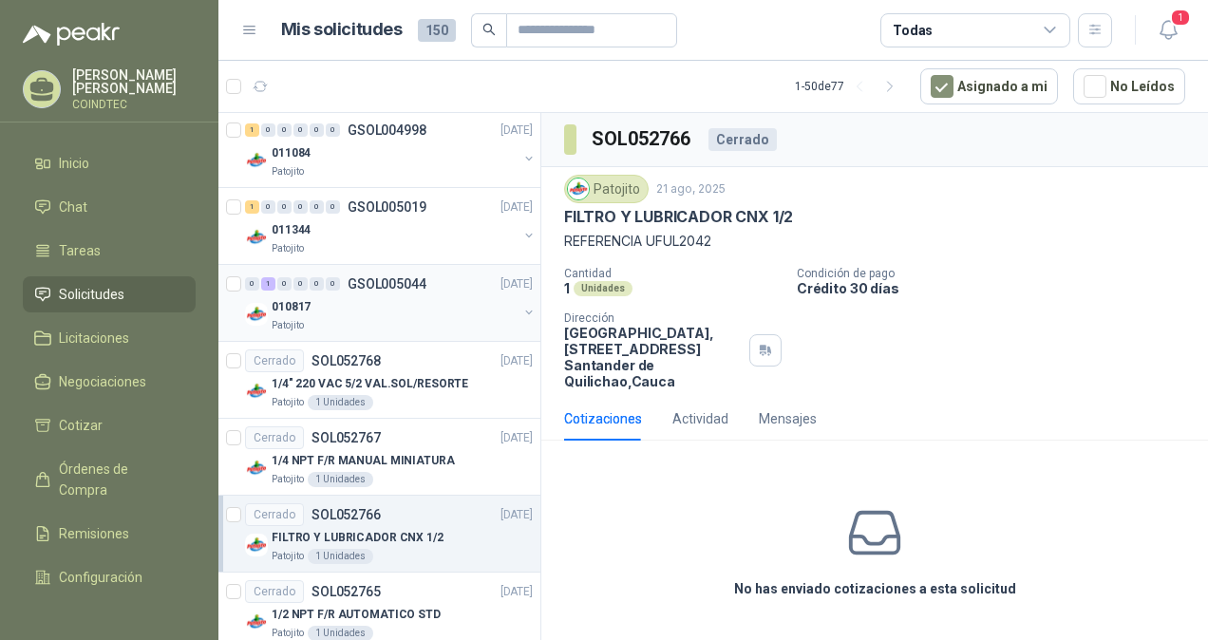
click at [435, 309] on div "010817" at bounding box center [395, 306] width 246 height 23
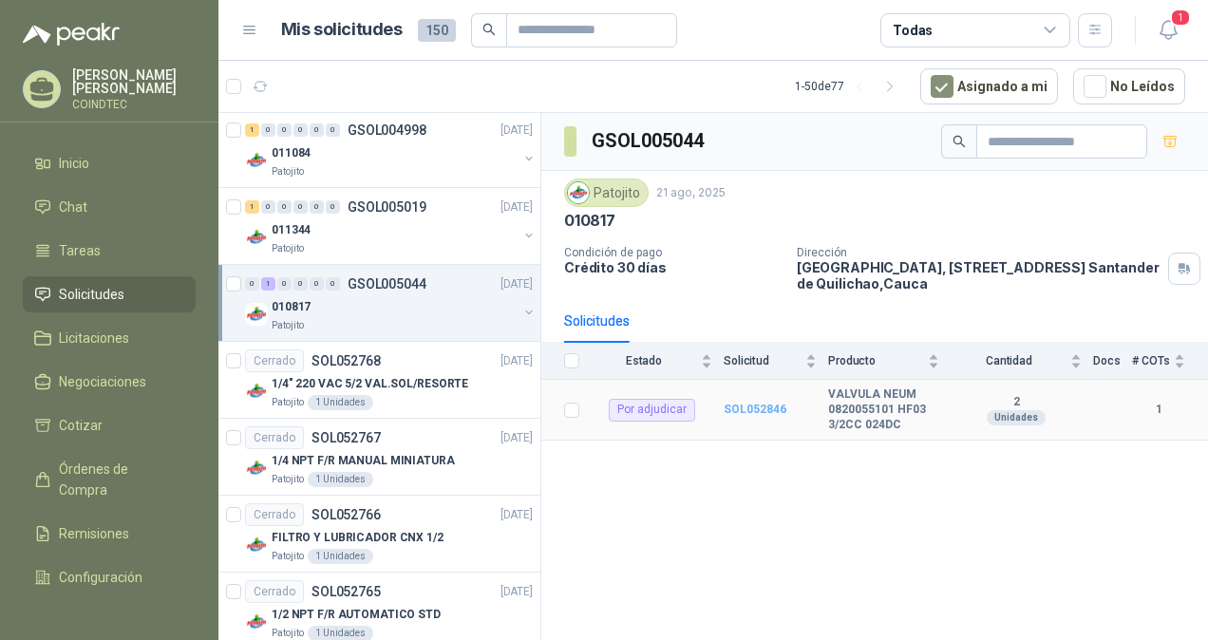
click at [736, 408] on b "SOL052846" at bounding box center [755, 409] width 63 height 13
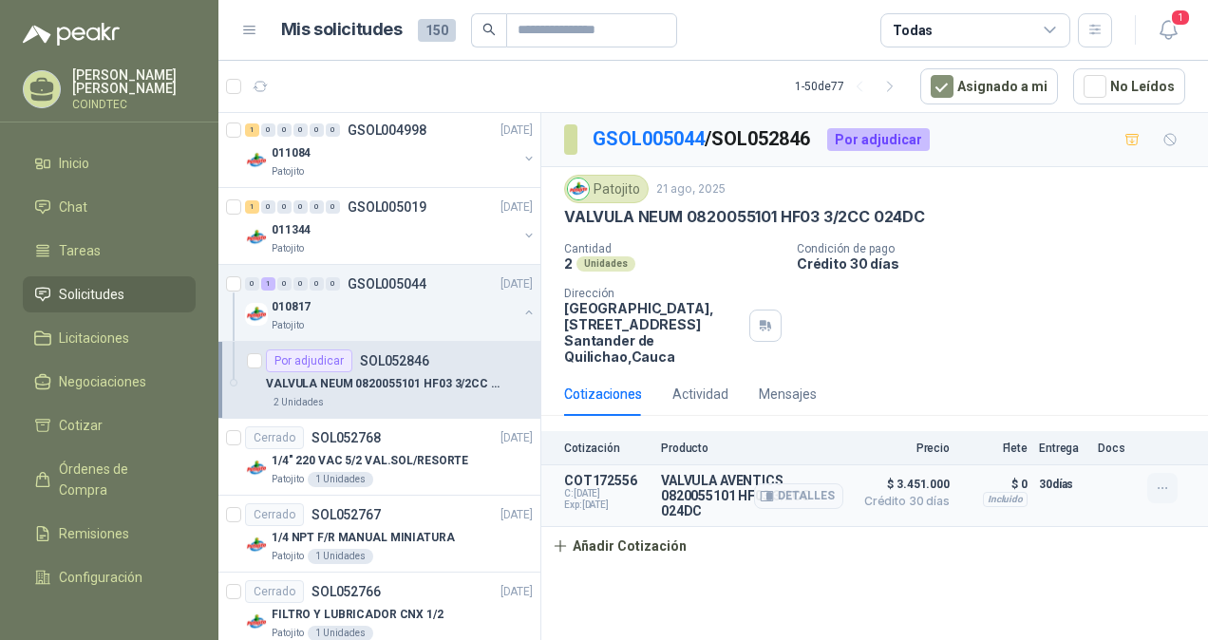
click at [1157, 486] on icon "button" at bounding box center [1163, 489] width 16 height 16
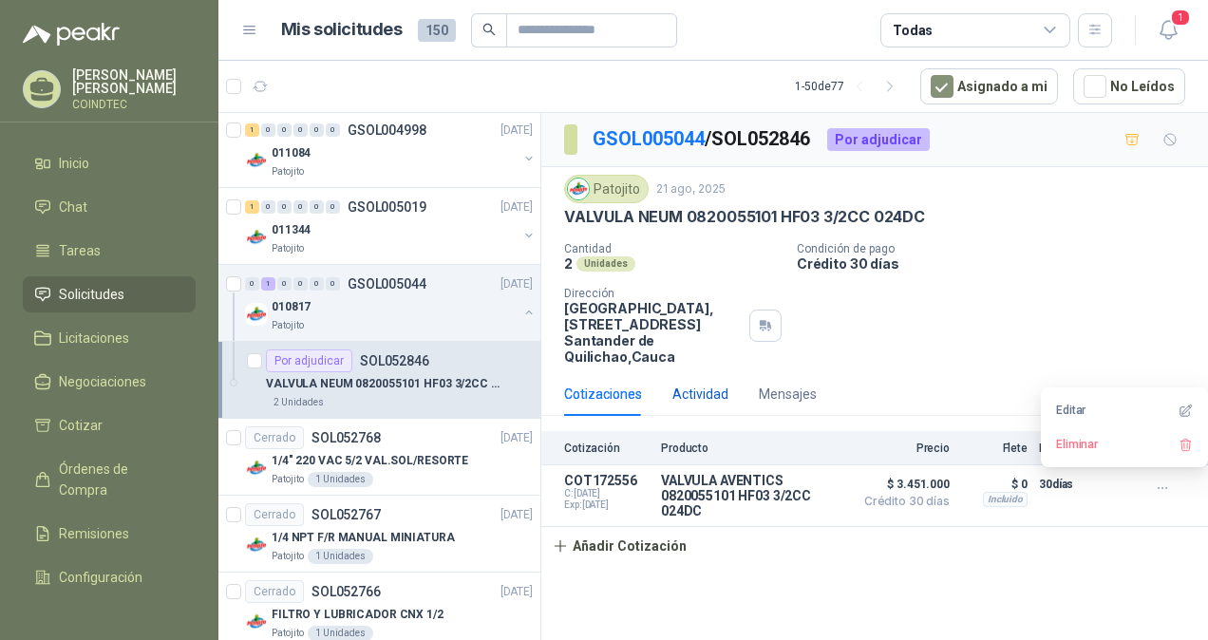
click at [682, 389] on div "Actividad" at bounding box center [701, 394] width 56 height 21
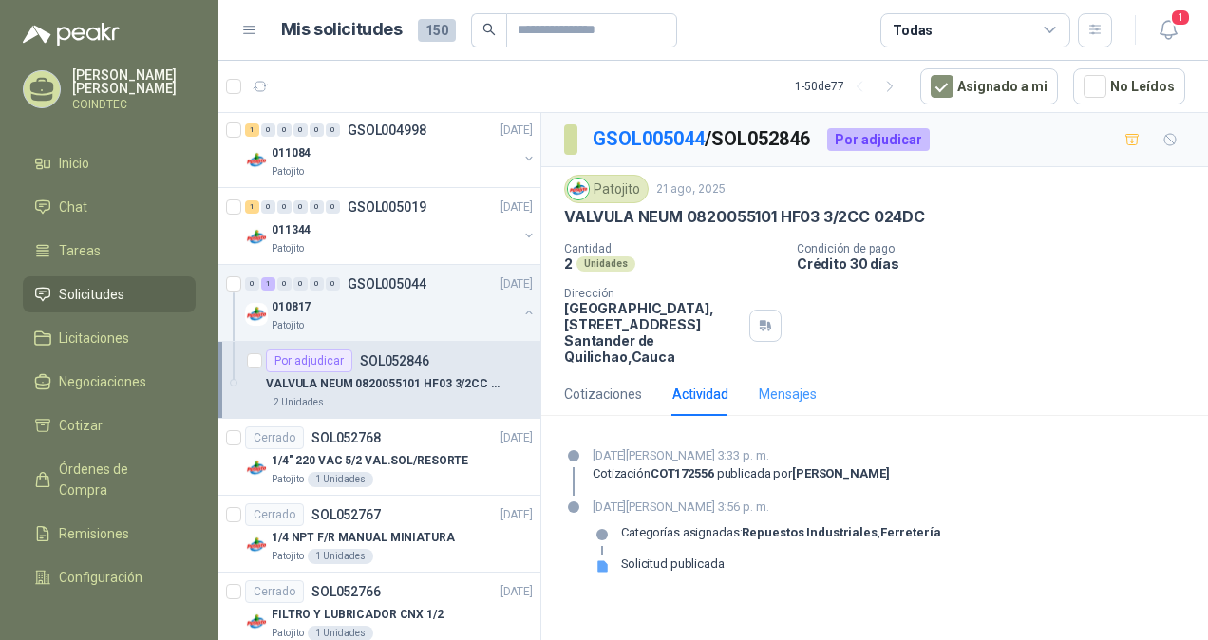
click at [787, 403] on div "Mensajes" at bounding box center [788, 394] width 58 height 44
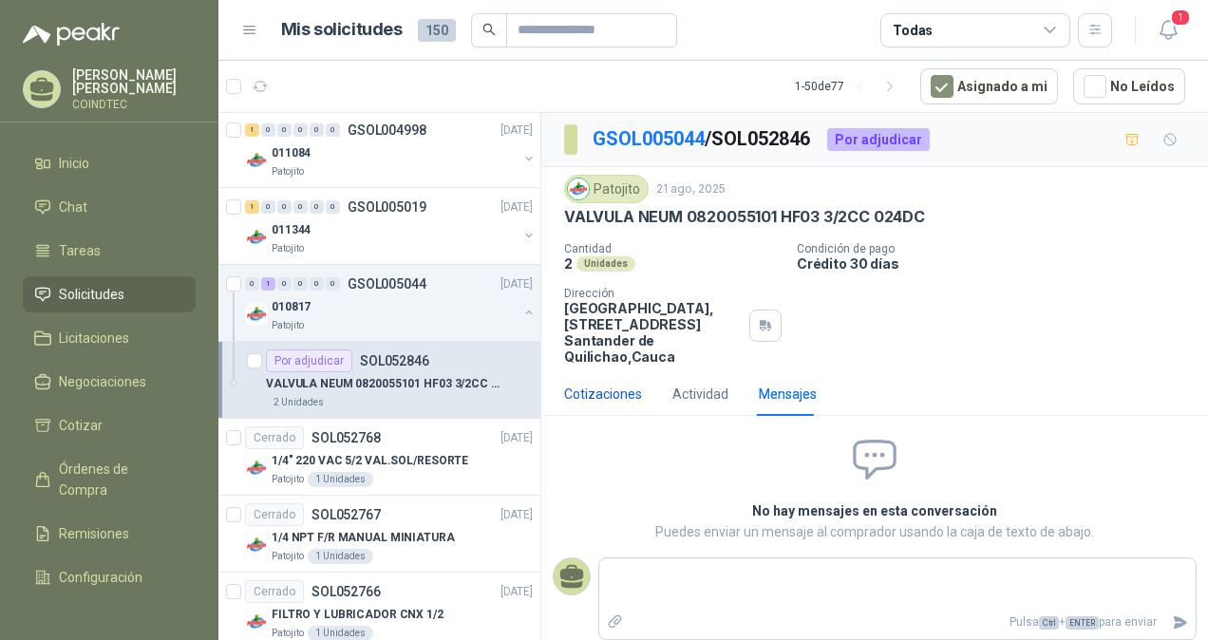
click at [617, 393] on div "Cotizaciones" at bounding box center [603, 394] width 78 height 21
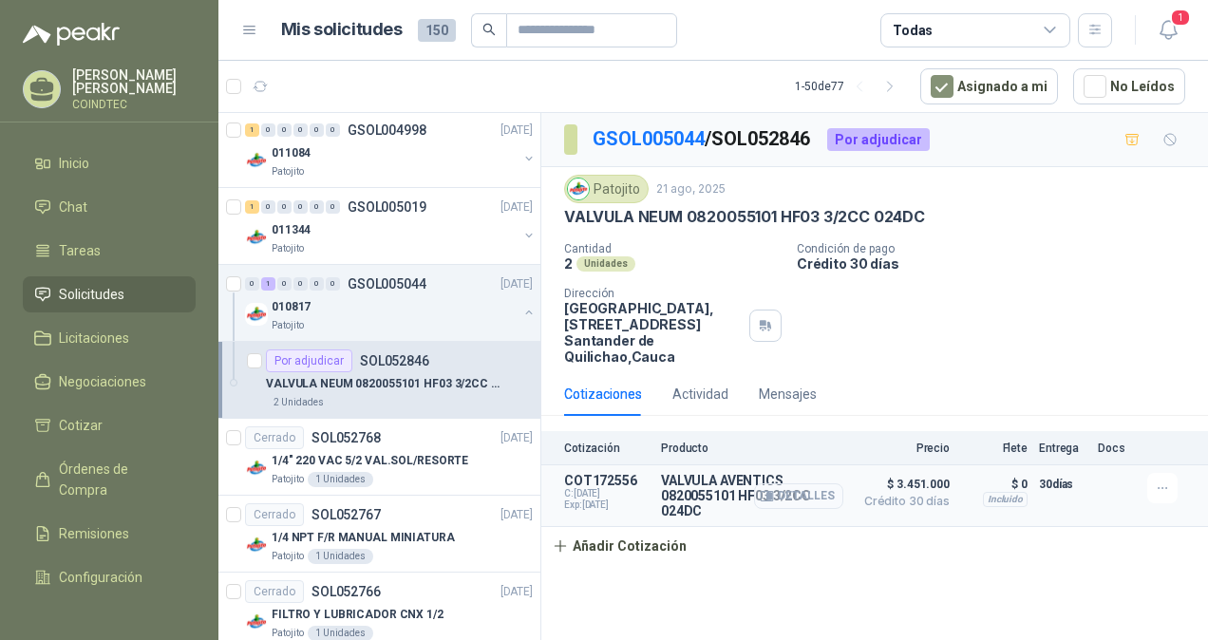
click at [823, 485] on button "Detalles" at bounding box center [798, 497] width 89 height 26
